Goal: Entertainment & Leisure: Browse casually

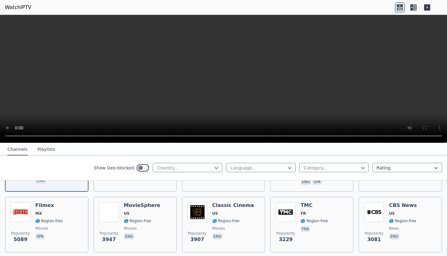
scroll to position [118, 0]
click at [361, 168] on icon at bounding box center [363, 168] width 4 height 2
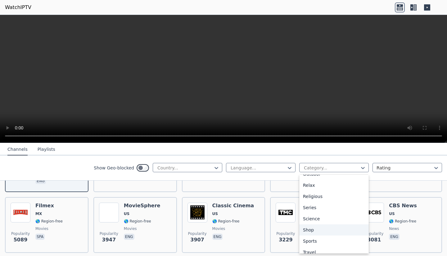
scroll to position [208, 0]
click at [318, 217] on div "Science" at bounding box center [333, 218] width 69 height 11
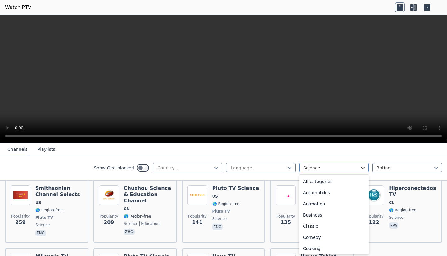
scroll to position [169, 0]
click at [361, 168] on icon at bounding box center [363, 168] width 4 height 2
click at [338, 180] on div "Movies" at bounding box center [333, 180] width 69 height 11
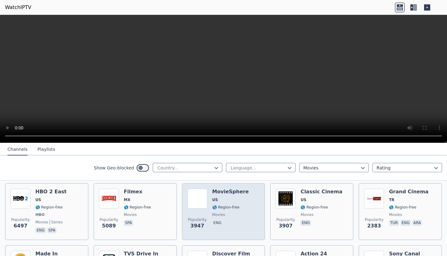
scroll to position [77, 0]
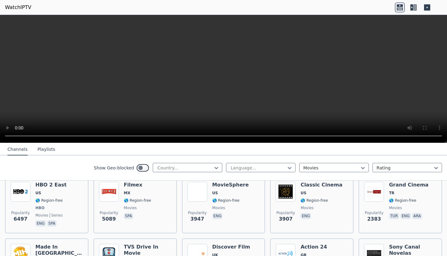
click at [38, 148] on button "Playlists" at bounding box center [47, 150] width 18 height 12
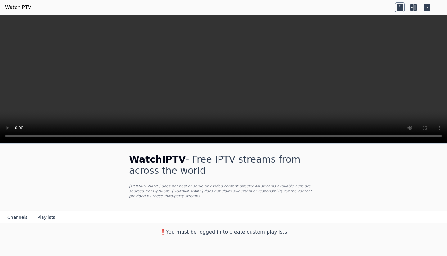
scroll to position [0, 0]
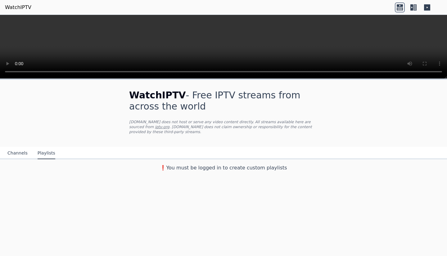
drag, startPoint x: 446, startPoint y: 142, endPoint x: 437, endPoint y: 34, distance: 108.0
click at [437, 34] on div at bounding box center [223, 47] width 447 height 64
click at [413, 6] on icon at bounding box center [414, 7] width 3 height 6
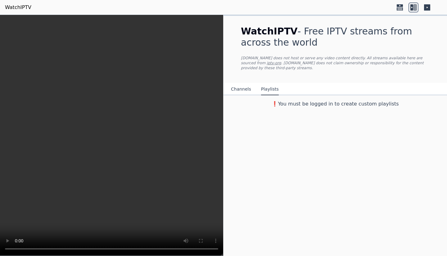
click at [413, 6] on icon at bounding box center [414, 7] width 3 height 6
click at [402, 6] on icon at bounding box center [399, 7] width 10 height 10
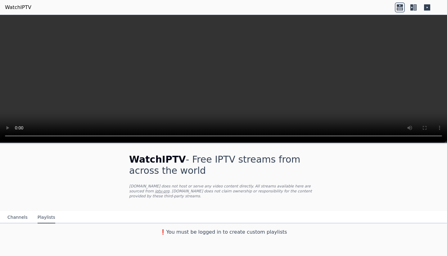
click at [16, 211] on button "Channels" at bounding box center [17, 217] width 20 height 12
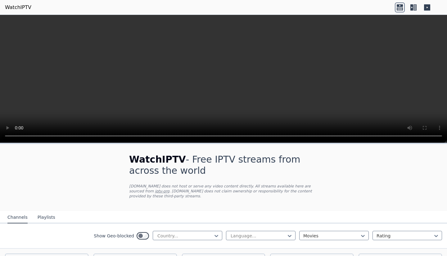
click at [17, 8] on link "WatchIPTV" at bounding box center [18, 7] width 26 height 7
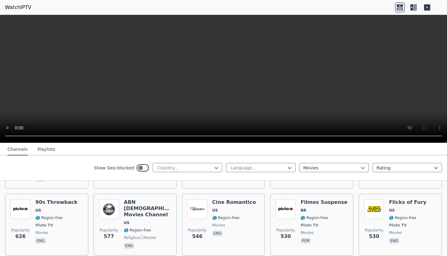
scroll to position [338, 0]
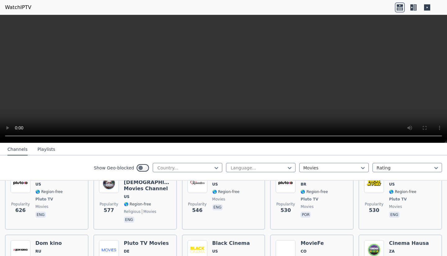
drag, startPoint x: 268, startPoint y: 172, endPoint x: 441, endPoint y: 199, distance: 175.8
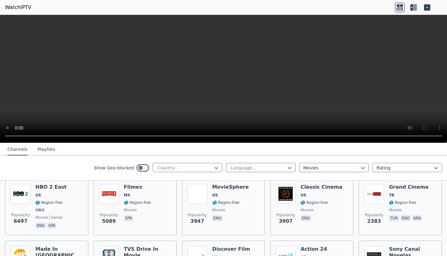
scroll to position [75, 0]
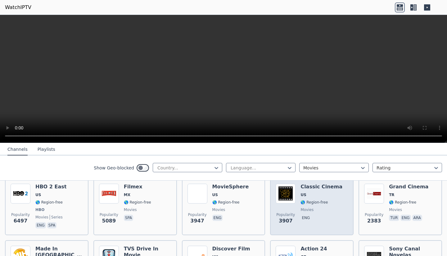
click at [285, 201] on div "Popularity 3907" at bounding box center [285, 207] width 20 height 46
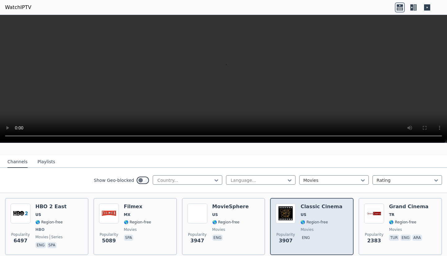
scroll to position [53, 0]
